Goal: Transaction & Acquisition: Book appointment/travel/reservation

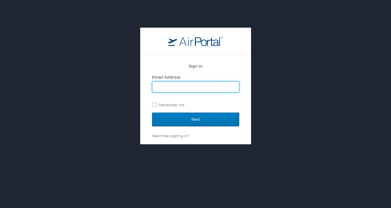
type input "pmmangan@gmail.com"
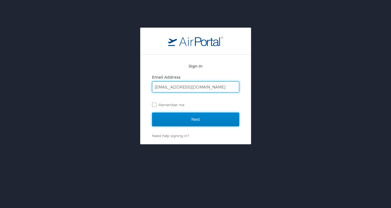
click at [164, 113] on input "Next" at bounding box center [195, 120] width 87 height 14
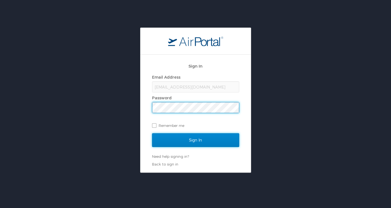
click at [205, 136] on input "Sign In" at bounding box center [195, 140] width 87 height 14
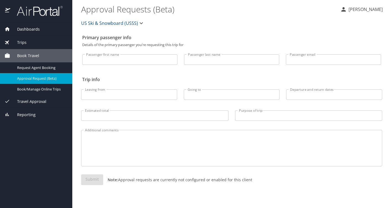
click at [123, 60] on input "Passenger first name" at bounding box center [129, 59] width 95 height 10
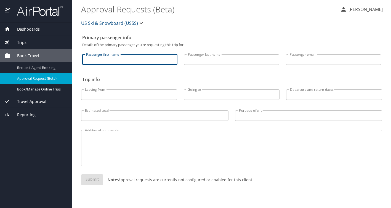
type input "[PERSON_NAME]"
type input "[EMAIL_ADDRESS][DOMAIN_NAME]"
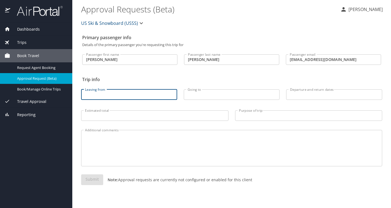
click at [143, 96] on input "Leaving from" at bounding box center [129, 94] width 96 height 10
click at [124, 95] on input "buffalo" at bounding box center [129, 94] width 96 height 10
type input "[GEOGRAPHIC_DATA]"
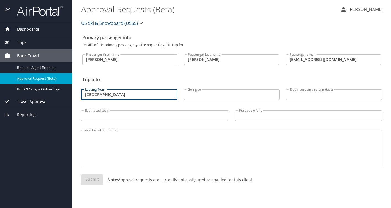
click at [202, 97] on input "Going to" at bounding box center [232, 94] width 96 height 10
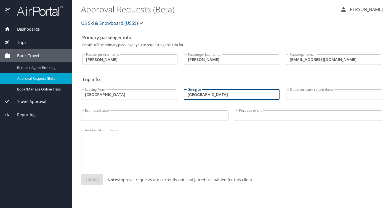
type input "[GEOGRAPHIC_DATA]"
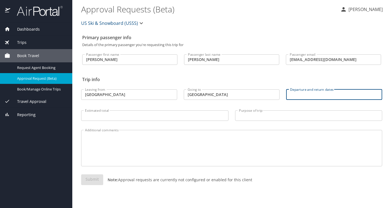
click at [316, 96] on input "Departure and return dates" at bounding box center [334, 94] width 96 height 10
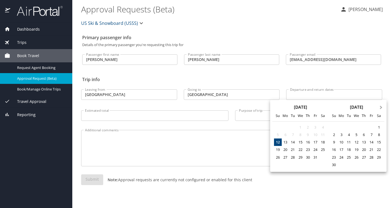
click at [381, 108] on span "Next Month" at bounding box center [381, 108] width 0 height 6
click at [341, 134] on div "8" at bounding box center [341, 134] width 7 height 7
click at [379, 109] on button "Next Month" at bounding box center [381, 104] width 9 height 9
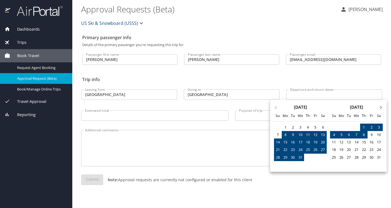
click at [379, 109] on button "Next Month" at bounding box center [381, 104] width 9 height 9
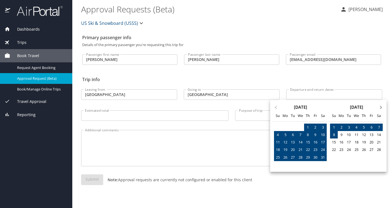
click at [382, 108] on button "Next Month" at bounding box center [381, 104] width 9 height 9
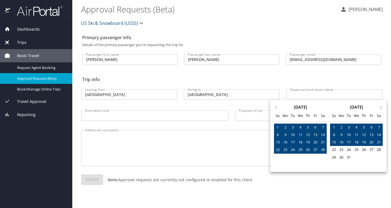
click at [379, 142] on div "21" at bounding box center [378, 141] width 7 height 7
type input "[DATE] 🠦 [DATE]"
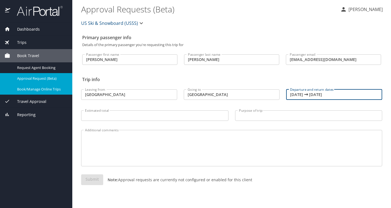
click at [34, 88] on span "Book/Manage Online Trips" at bounding box center [41, 89] width 49 height 5
